Goal: Transaction & Acquisition: Book appointment/travel/reservation

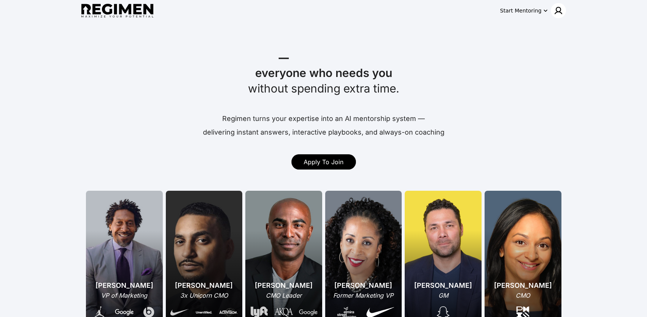
click at [557, 14] on img at bounding box center [558, 10] width 9 height 9
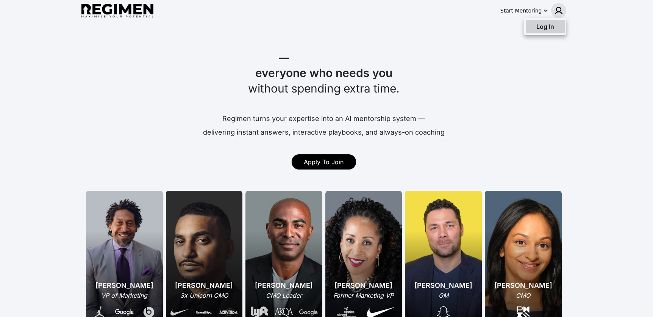
click at [546, 31] on div "Log In" at bounding box center [545, 27] width 39 height 14
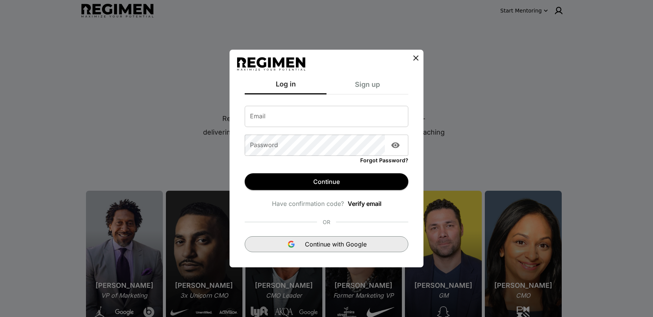
click at [324, 244] on span "Continue with Google" at bounding box center [336, 243] width 62 height 9
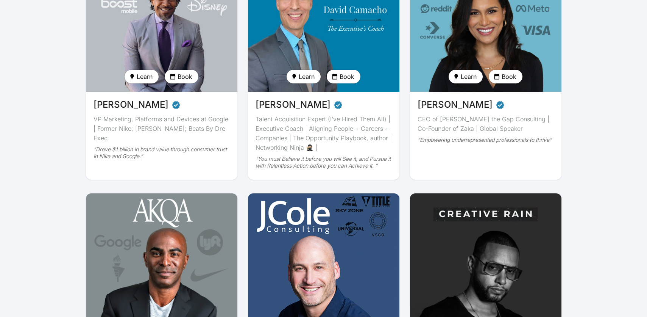
scroll to position [151, 0]
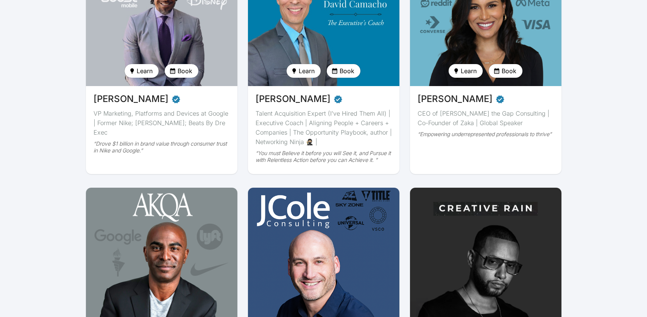
click at [153, 239] on img at bounding box center [162, 263] width 156 height 157
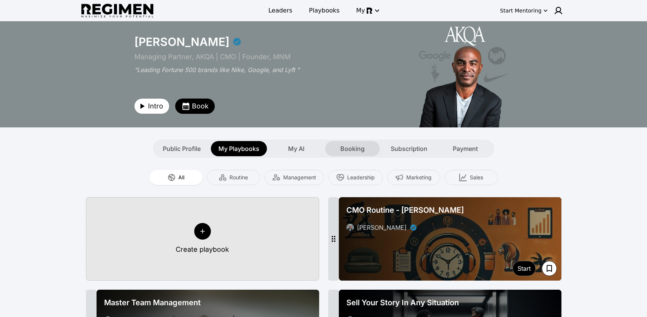
click at [357, 146] on span "Booking" at bounding box center [352, 148] width 24 height 9
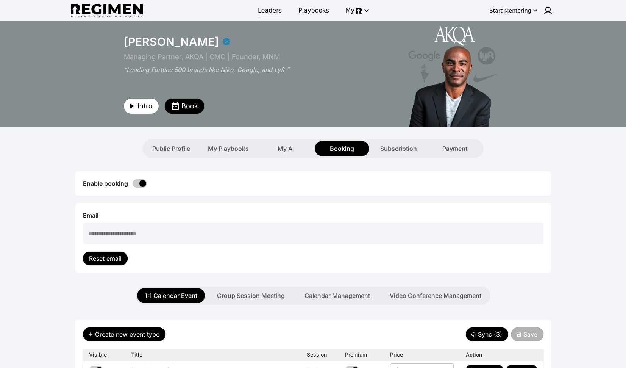
click at [257, 15] on div "Leaders Playbooks My" at bounding box center [313, 10] width 240 height 17
click at [267, 10] on span "Leaders" at bounding box center [270, 10] width 24 height 9
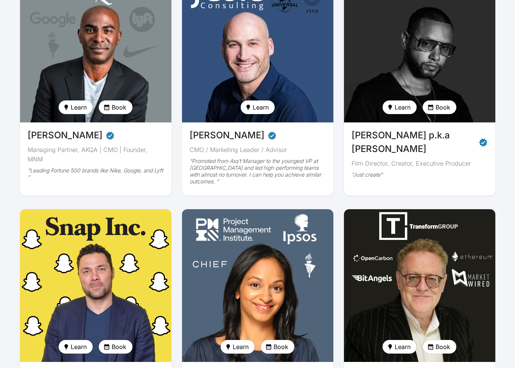
scroll to position [428, 0]
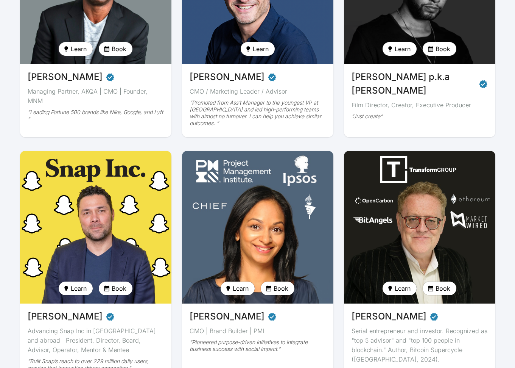
click at [122, 57] on div "Learn Book" at bounding box center [95, 51] width 151 height 18
click at [121, 55] on button "Book" at bounding box center [116, 49] width 34 height 14
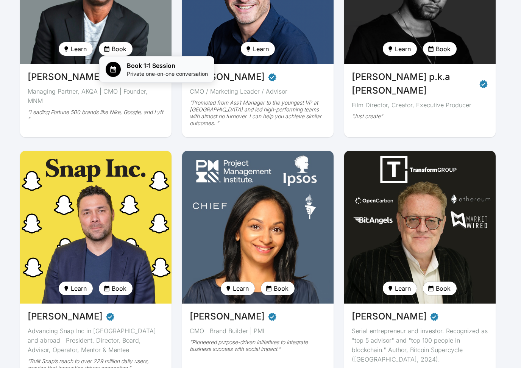
click at [135, 73] on span "Private one-on-one conversation" at bounding box center [167, 74] width 81 height 8
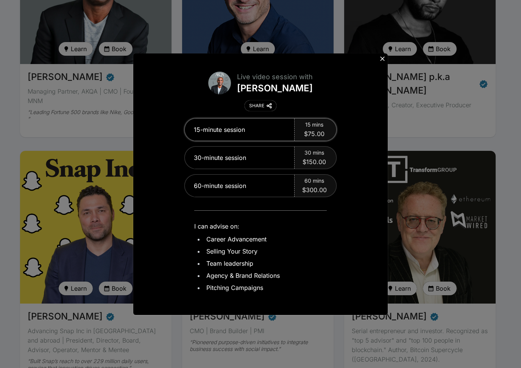
click at [254, 126] on div "15-minute session" at bounding box center [240, 130] width 110 height 22
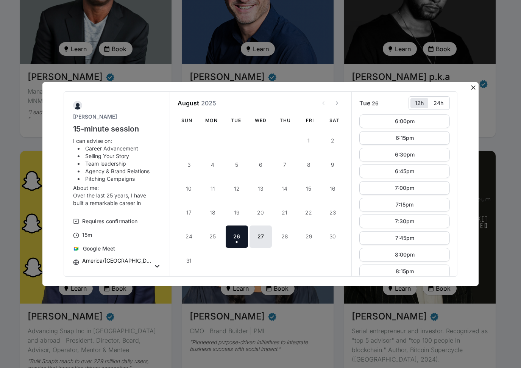
click at [390, 54] on div "Jabari Hearn 15-minute session I can advise on: Career Advancement Selling Your…" at bounding box center [260, 184] width 521 height 368
click at [471, 86] on icon at bounding box center [474, 88] width 8 height 8
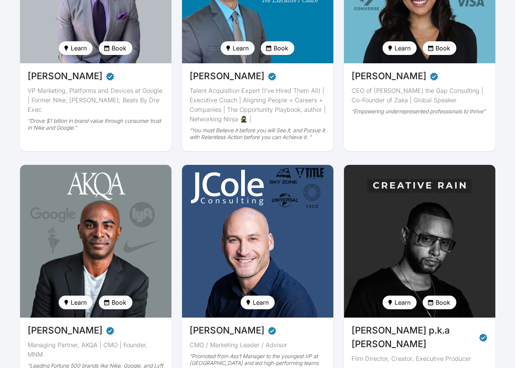
scroll to position [96, 0]
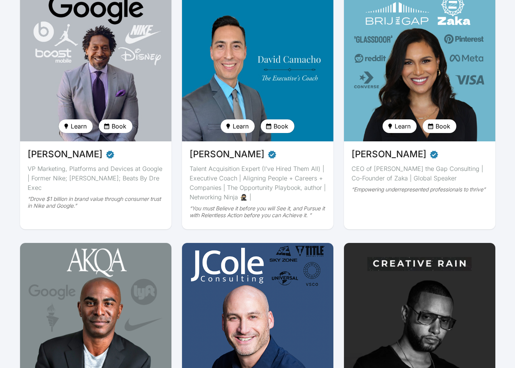
click at [95, 298] on img at bounding box center [96, 318] width 156 height 157
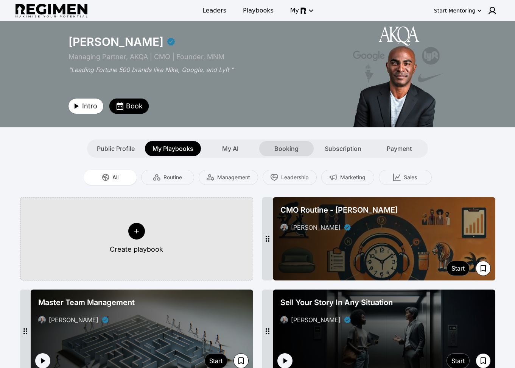
click at [282, 150] on span "Booking" at bounding box center [287, 148] width 24 height 9
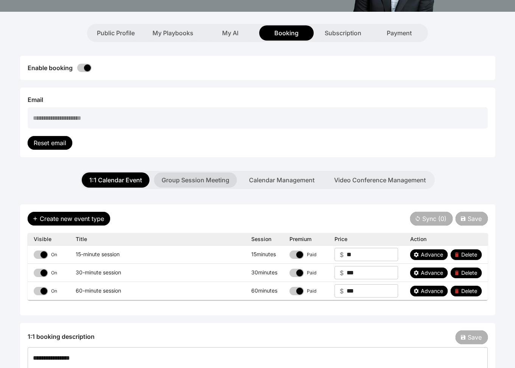
scroll to position [158, 0]
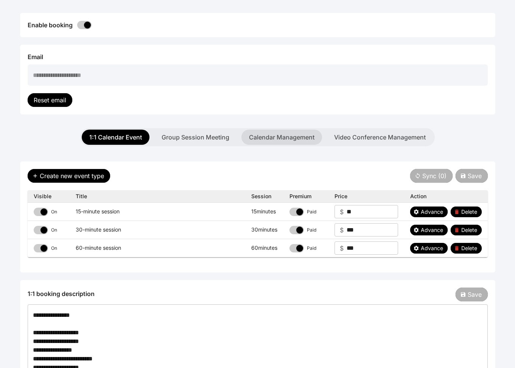
click at [300, 140] on button "Calendar Management" at bounding box center [282, 137] width 81 height 15
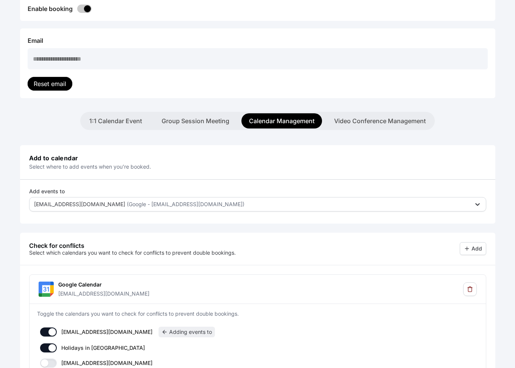
scroll to position [144, 0]
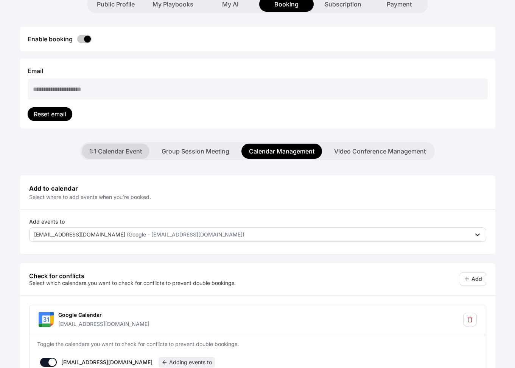
click at [106, 145] on button "1:1 Calendar Event" at bounding box center [116, 151] width 68 height 15
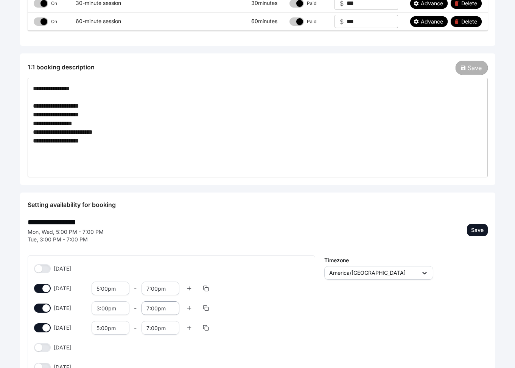
scroll to position [451, 0]
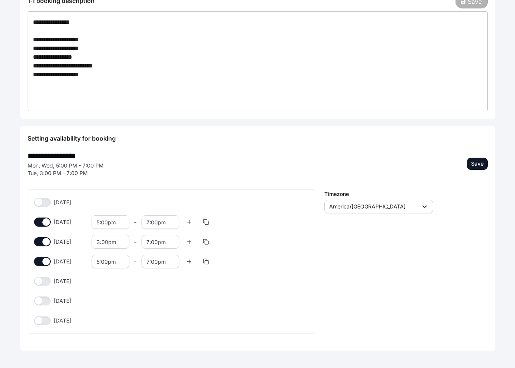
click at [42, 302] on button "[DATE]" at bounding box center [42, 300] width 17 height 9
click at [110, 300] on div "9:00am" at bounding box center [111, 301] width 38 height 14
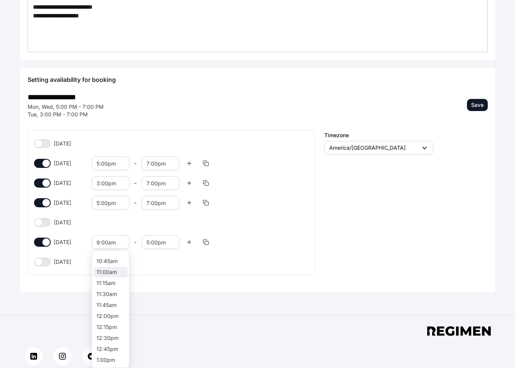
scroll to position [429, 0]
click at [109, 316] on span "12:00pm" at bounding box center [108, 356] width 22 height 6
click at [0, 0] on div "Save" at bounding box center [0, 0] width 0 height 0
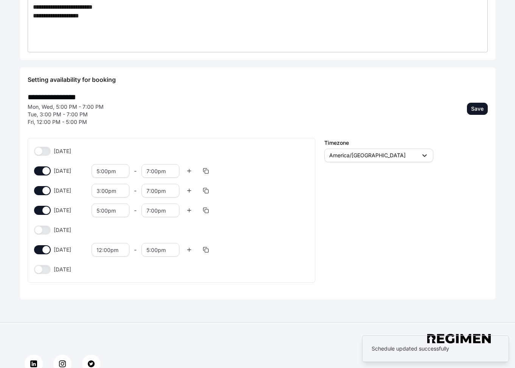
click at [414, 274] on div "Timezone America/Los Angeles" at bounding box center [407, 215] width 164 height 154
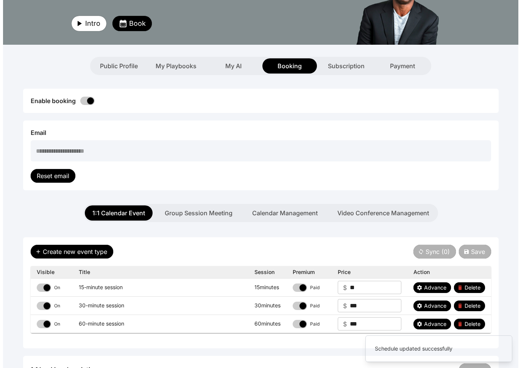
scroll to position [0, 0]
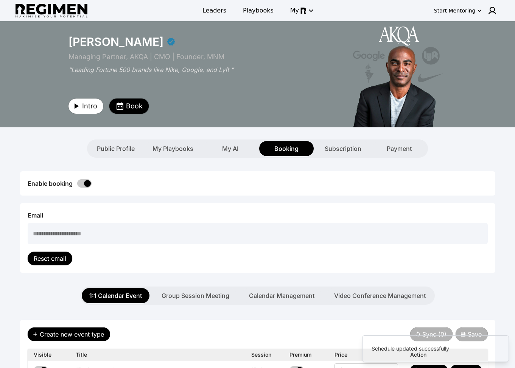
click at [129, 102] on span "Book" at bounding box center [134, 106] width 17 height 11
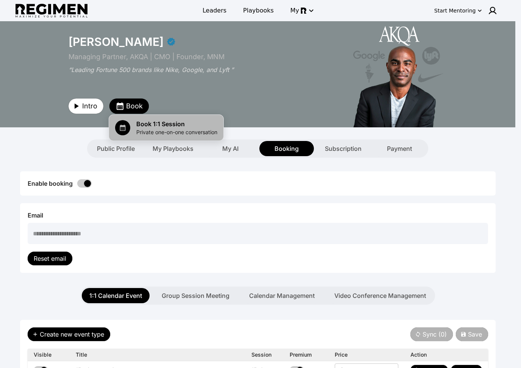
click at [164, 127] on span "Book 1:1 Session" at bounding box center [176, 123] width 81 height 9
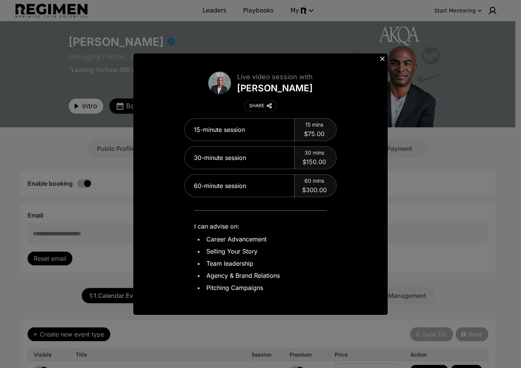
click at [300, 115] on div "15-minute session 15 mins $75.00 30-minute session 30 mins $150.00 60-minute se…" at bounding box center [260, 203] width 239 height 184
click at [300, 125] on div "15 mins $75.00" at bounding box center [316, 130] width 42 height 22
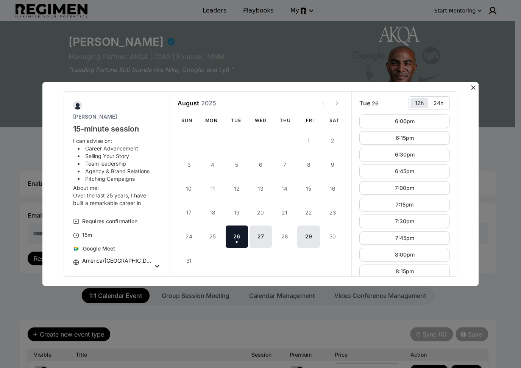
scroll to position [111, 0]
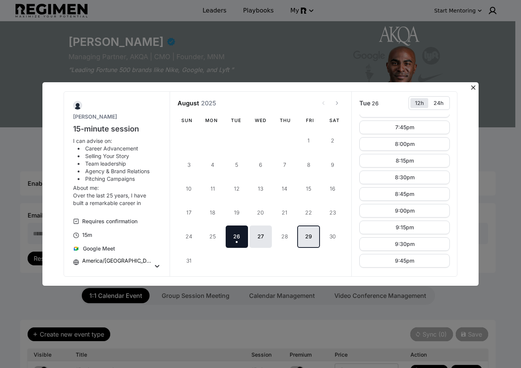
click at [310, 239] on button "29" at bounding box center [308, 236] width 22 height 22
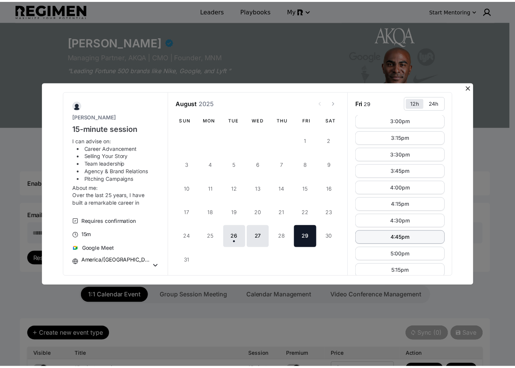
scroll to position [0, 0]
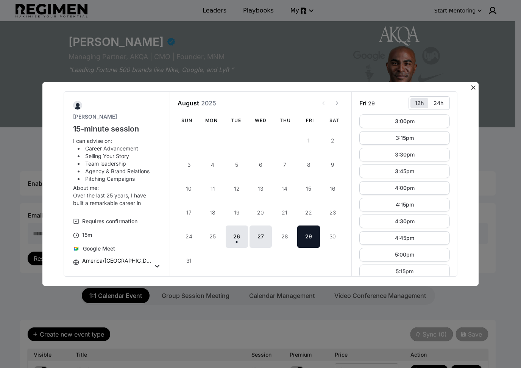
click at [472, 88] on icon at bounding box center [473, 87] width 5 height 5
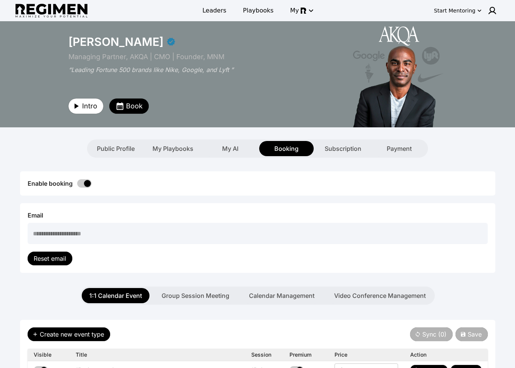
click at [444, 156] on div "Public Profile My Playbooks My AI Booking Subscription Payment" at bounding box center [258, 148] width 485 height 18
click at [122, 109] on icon "button" at bounding box center [120, 106] width 7 height 8
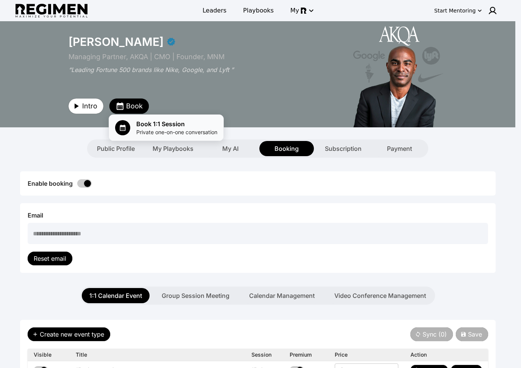
click at [129, 120] on div "Book 1:1 Session Private one-on-one conversation" at bounding box center [166, 127] width 102 height 17
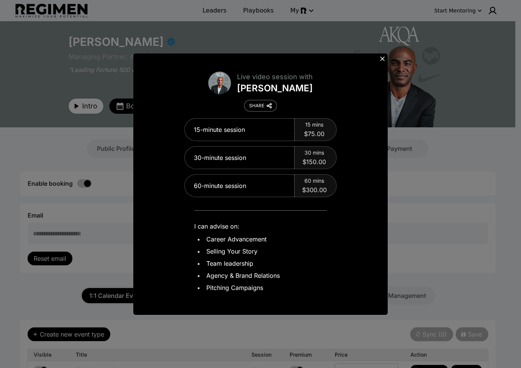
click at [270, 103] on img at bounding box center [269, 105] width 5 height 5
drag, startPoint x: 382, startPoint y: 58, endPoint x: 376, endPoint y: 56, distance: 6.6
click at [382, 57] on icon at bounding box center [383, 59] width 8 height 8
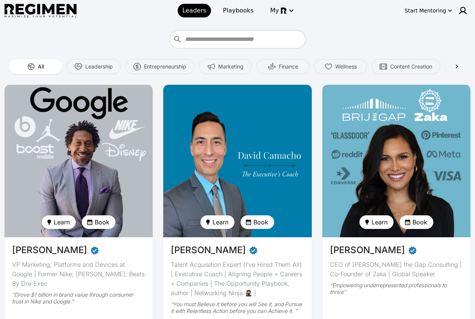
click at [56, 170] on img at bounding box center [78, 161] width 153 height 157
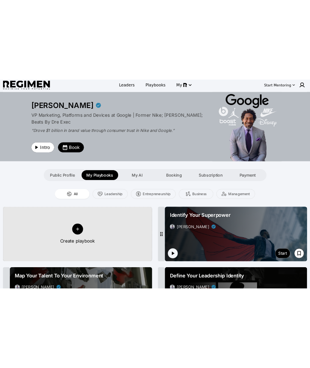
scroll to position [58, 0]
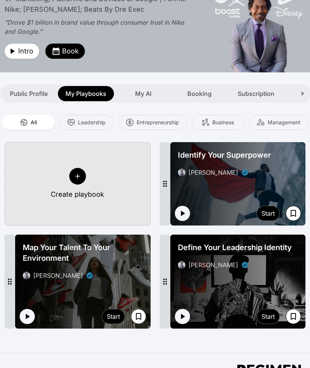
click at [128, 254] on span "Map Your Talent To Your Environment" at bounding box center [83, 252] width 120 height 21
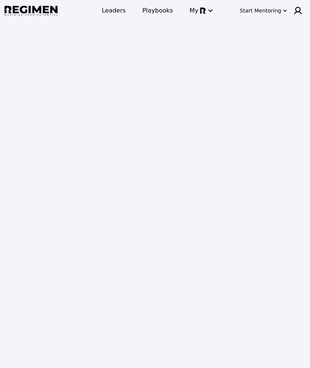
scroll to position [58, 0]
